Goal: Navigation & Orientation: Find specific page/section

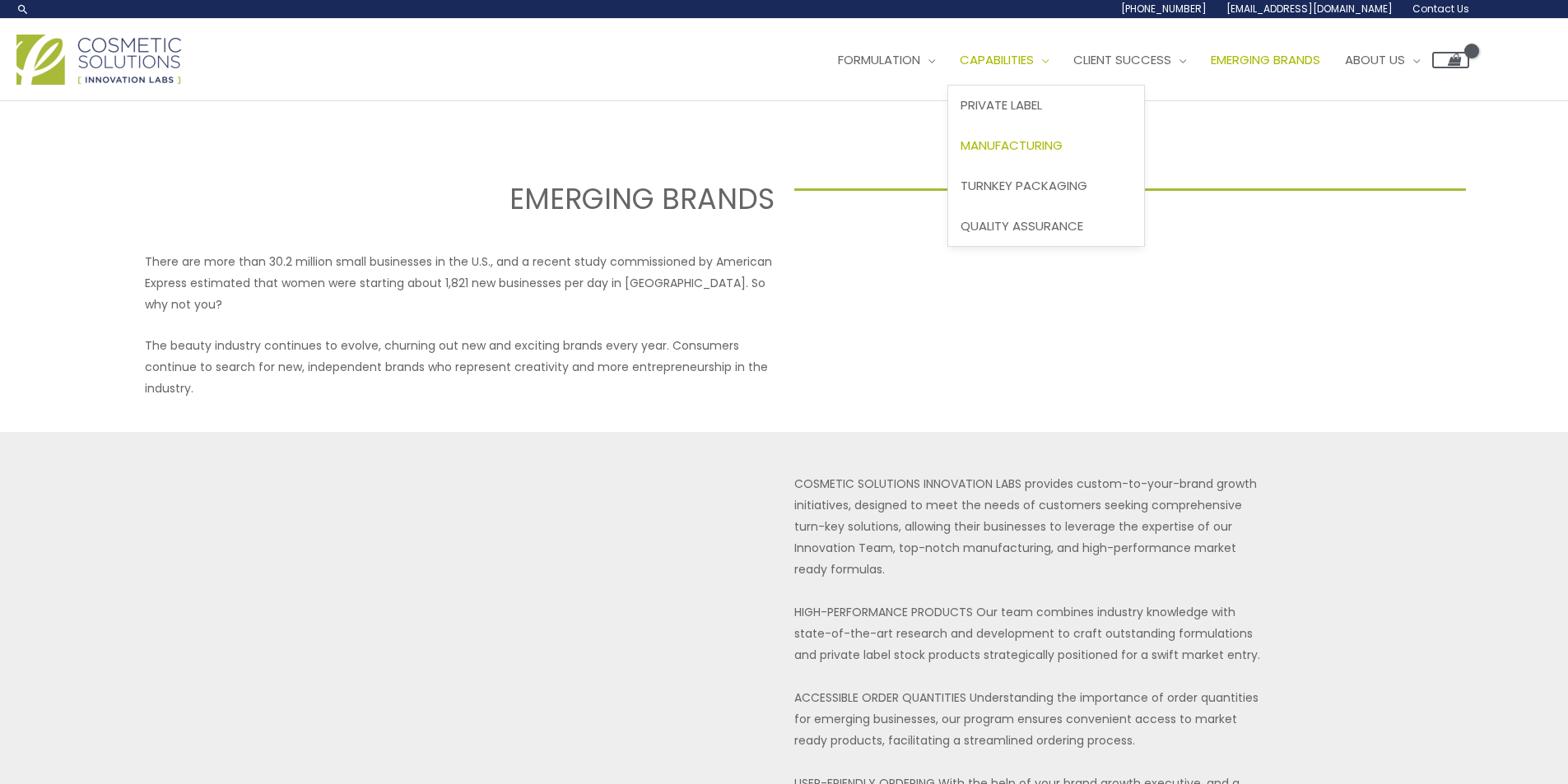
click at [1062, 139] on span "Manufacturing" at bounding box center [1011, 145] width 102 height 17
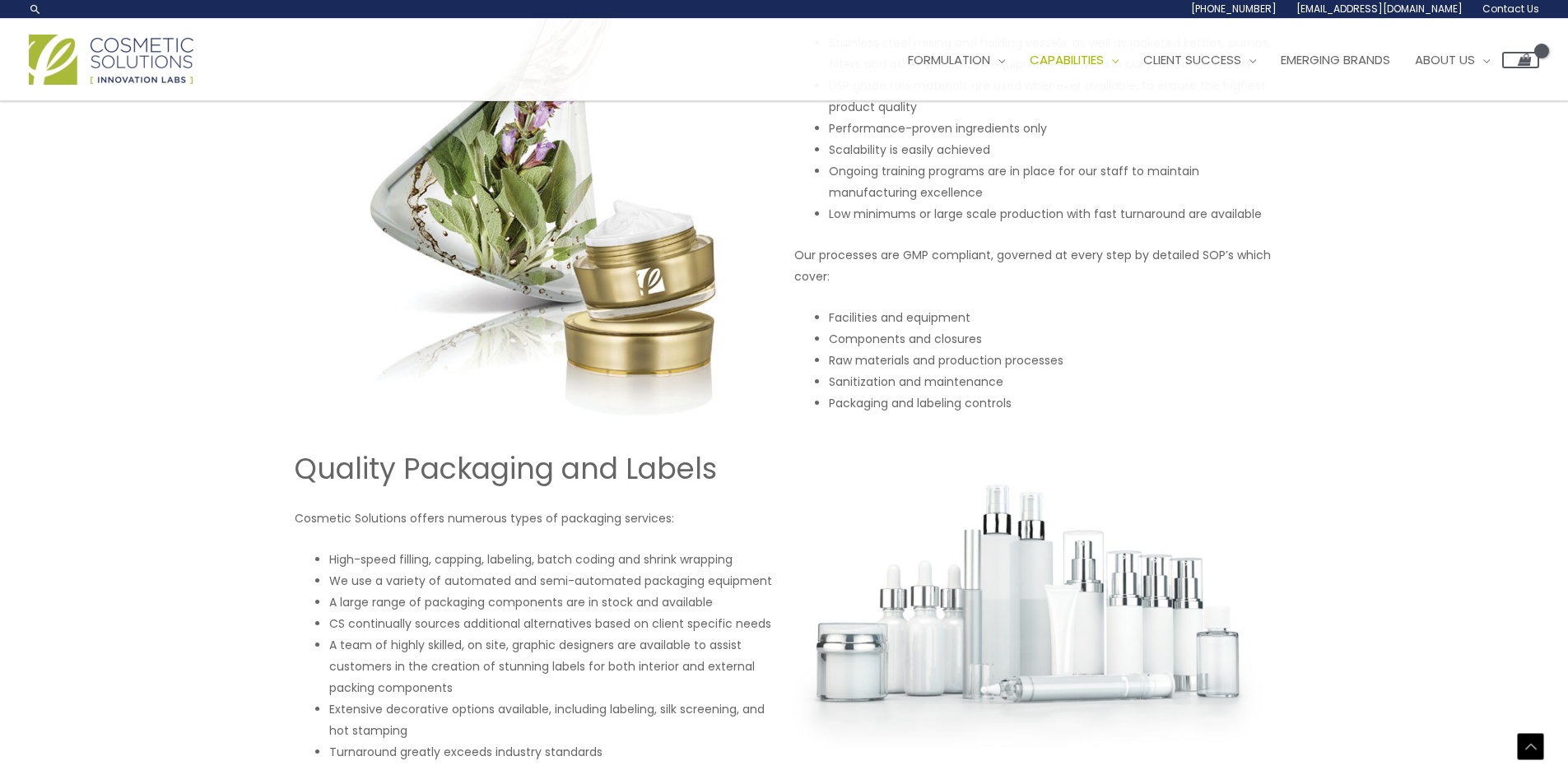
scroll to position [1085, 0]
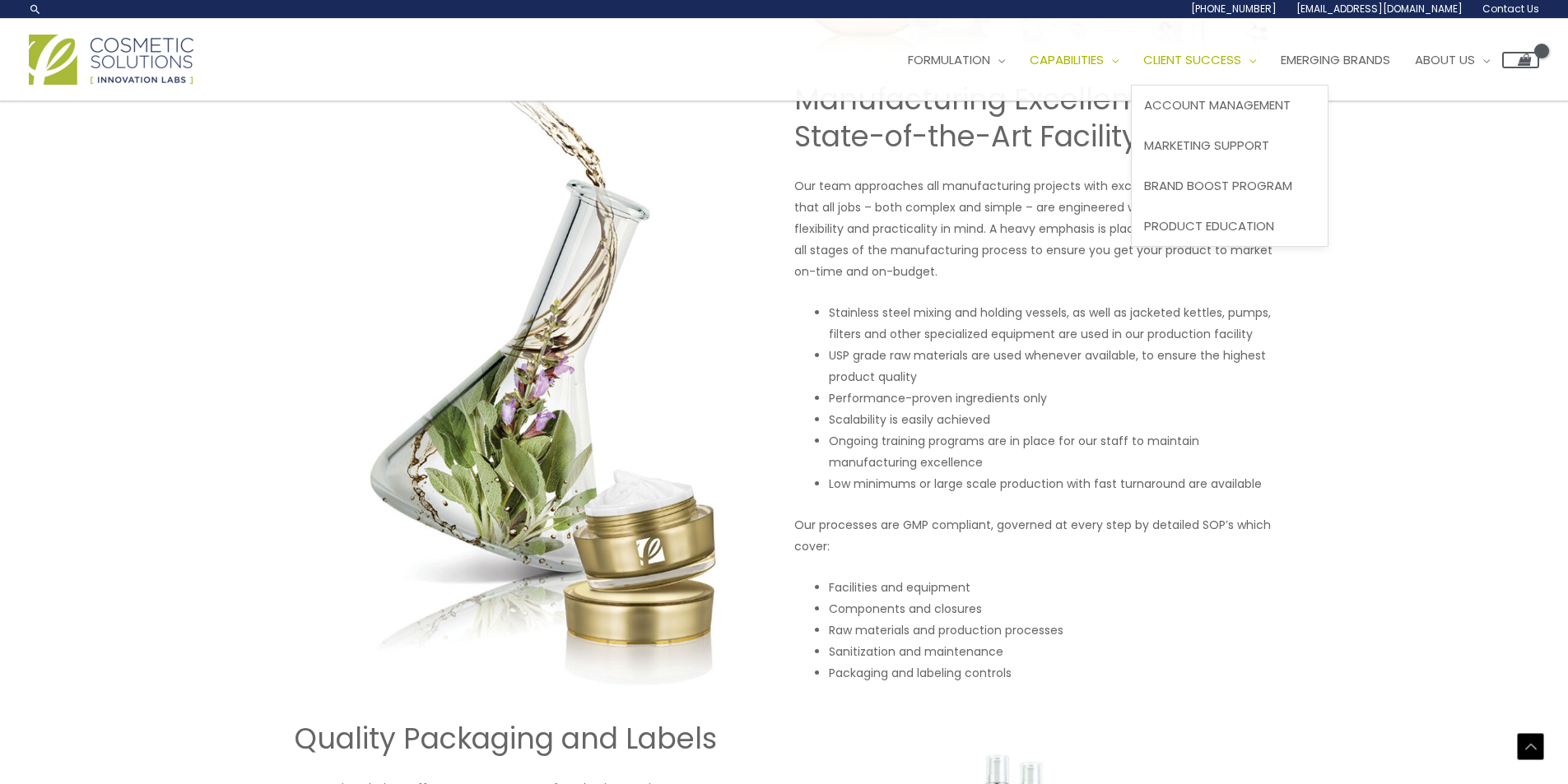
click at [1226, 58] on span "Client Success" at bounding box center [1192, 59] width 98 height 17
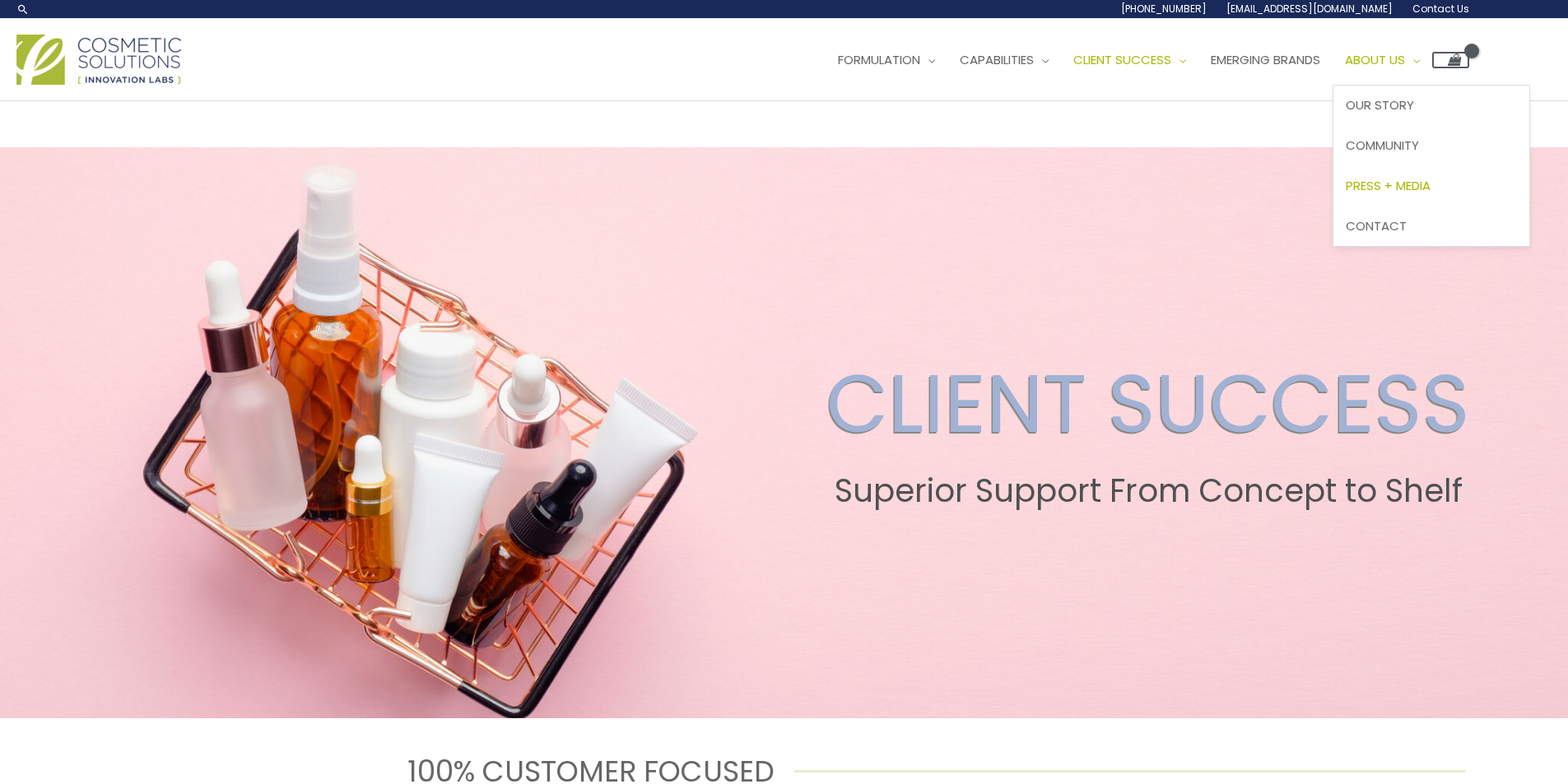
click at [1427, 191] on span "Press + Media" at bounding box center [1388, 185] width 85 height 17
